Goal: Book appointment/travel/reservation

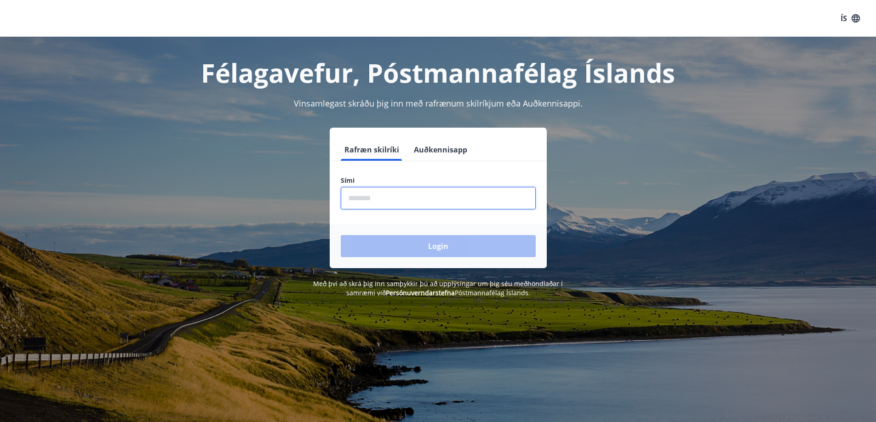
click at [408, 198] on input "phone" at bounding box center [438, 198] width 195 height 23
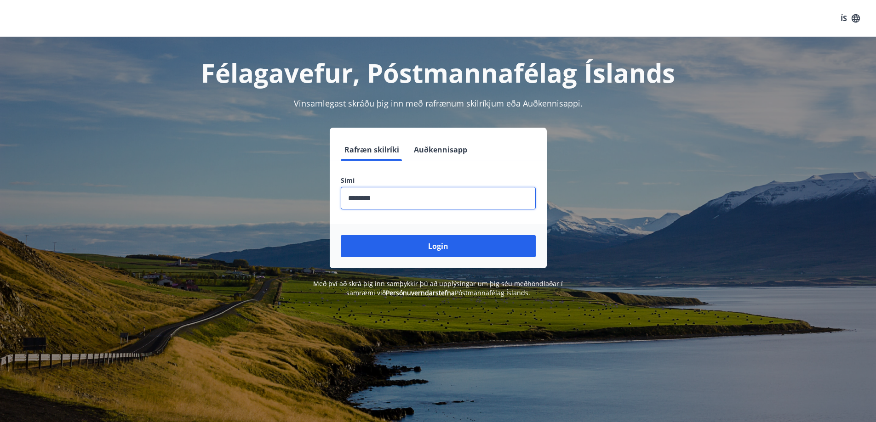
type input "********"
click at [341, 235] on button "Login" at bounding box center [438, 246] width 195 height 22
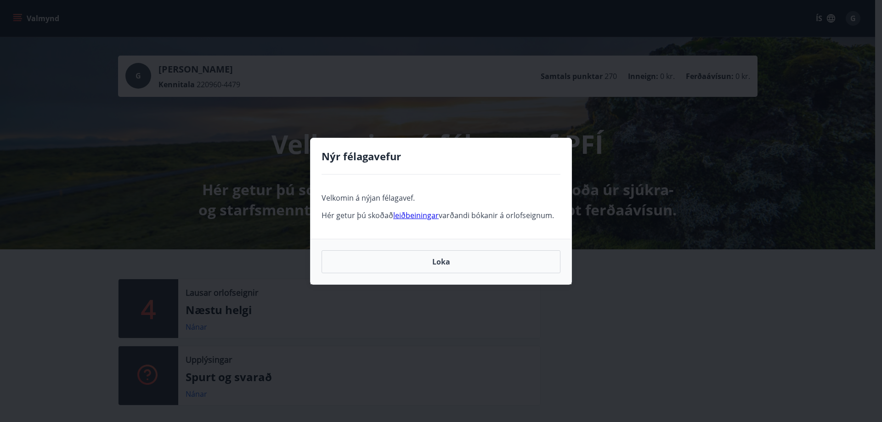
click at [418, 215] on link "leiðbeiningar" at bounding box center [416, 215] width 46 height 10
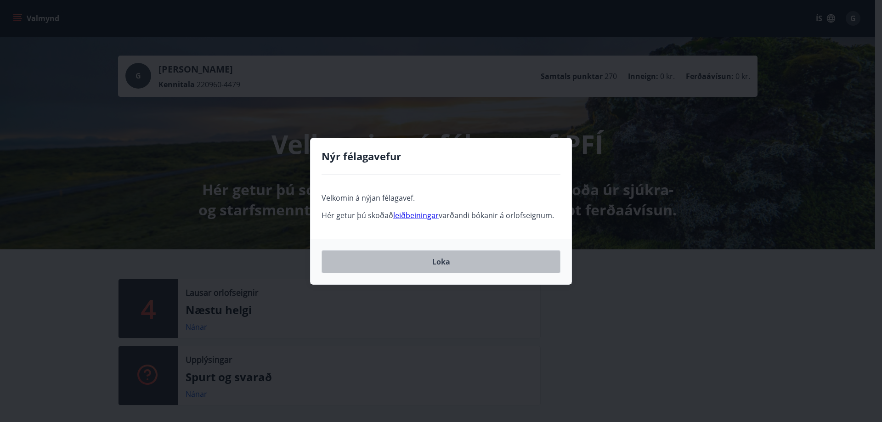
click at [510, 266] on button "Loka" at bounding box center [441, 261] width 239 height 23
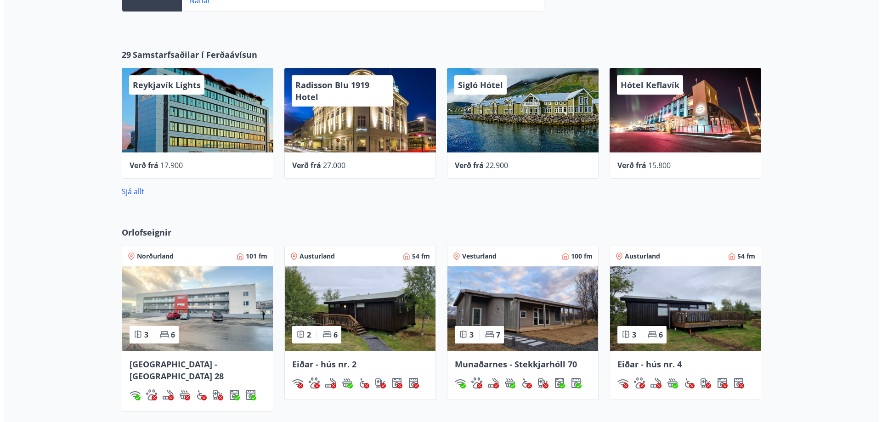
scroll to position [368, 0]
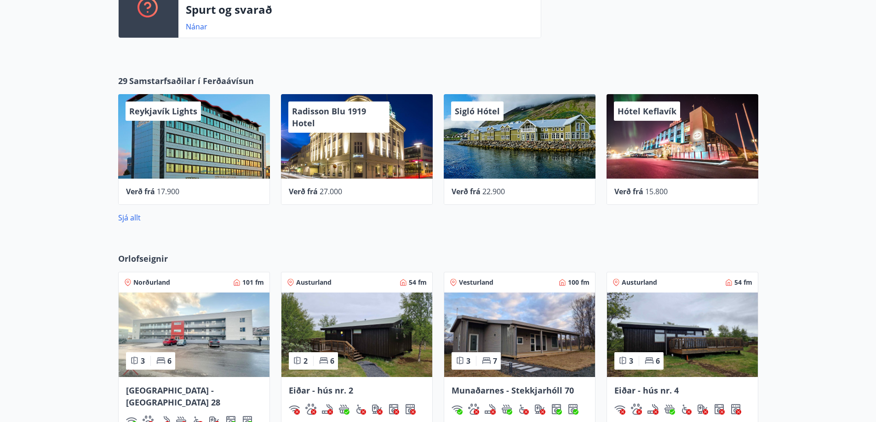
click at [188, 115] on span "Reykjavík Lights" at bounding box center [163, 111] width 68 height 11
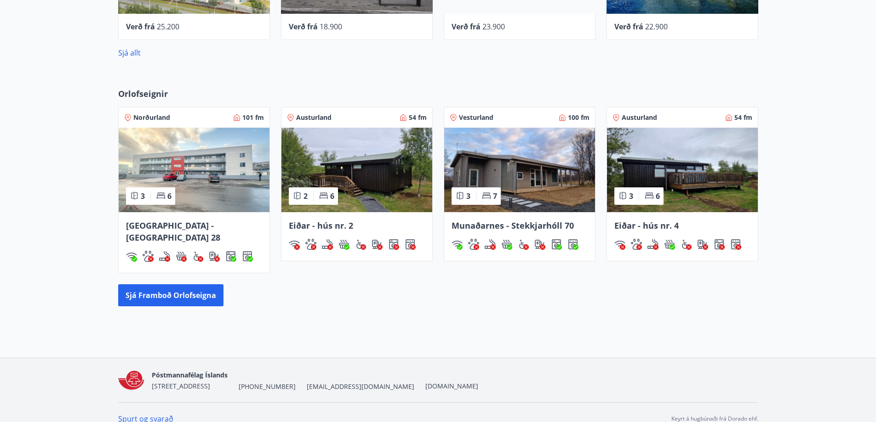
scroll to position [534, 0]
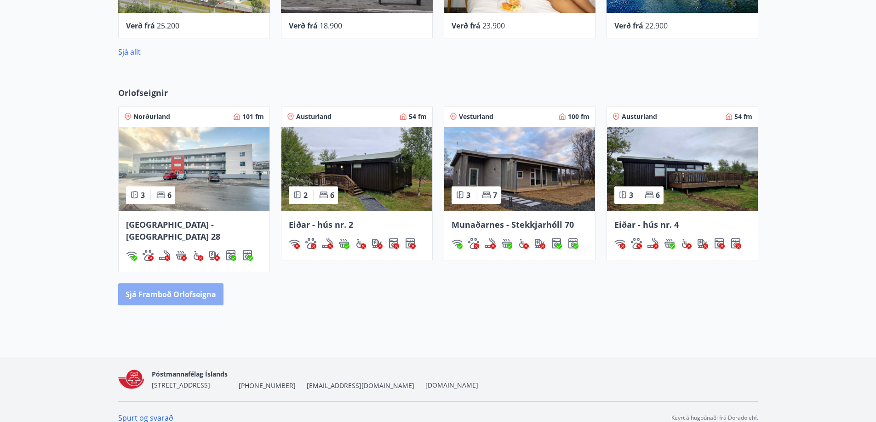
click at [174, 284] on button "Sjá framboð orlofseigna" at bounding box center [170, 295] width 105 height 22
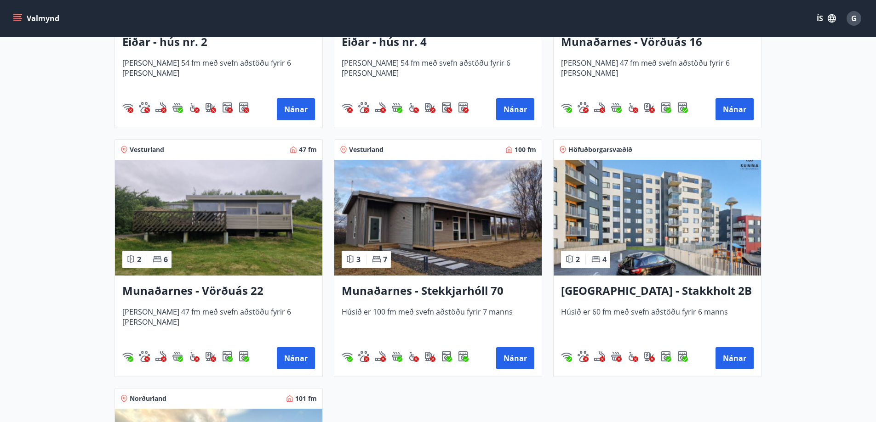
scroll to position [368, 0]
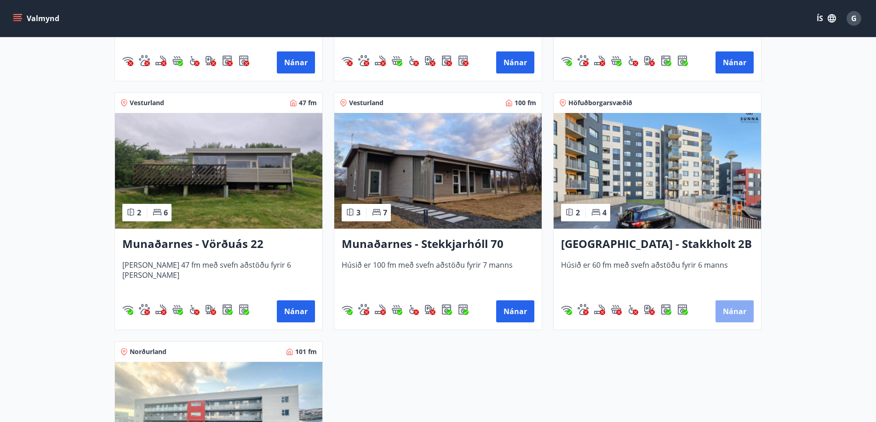
click at [734, 314] on button "Nánar" at bounding box center [734, 312] width 38 height 22
